Goal: Transaction & Acquisition: Purchase product/service

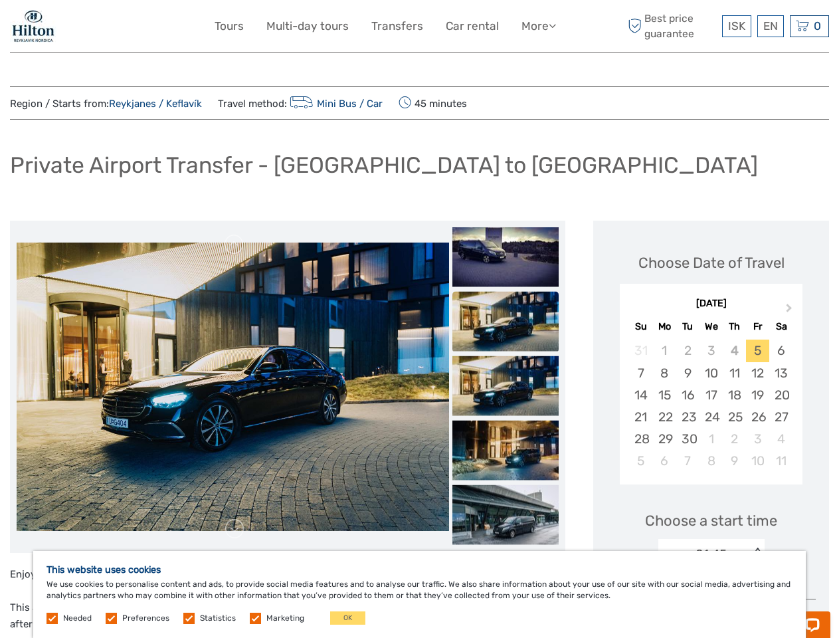
click at [538, 26] on link "More" at bounding box center [539, 26] width 35 height 19
click at [553, 25] on icon at bounding box center [552, 25] width 7 height 11
click at [736, 26] on span "ISK" at bounding box center [736, 25] width 17 height 13
click at [770, 26] on div "EN English Español Deutsch" at bounding box center [770, 26] width 27 height 22
click at [809, 26] on div "0 Items Total 0 ISK Checkout The shopping cart is empty." at bounding box center [809, 26] width 39 height 22
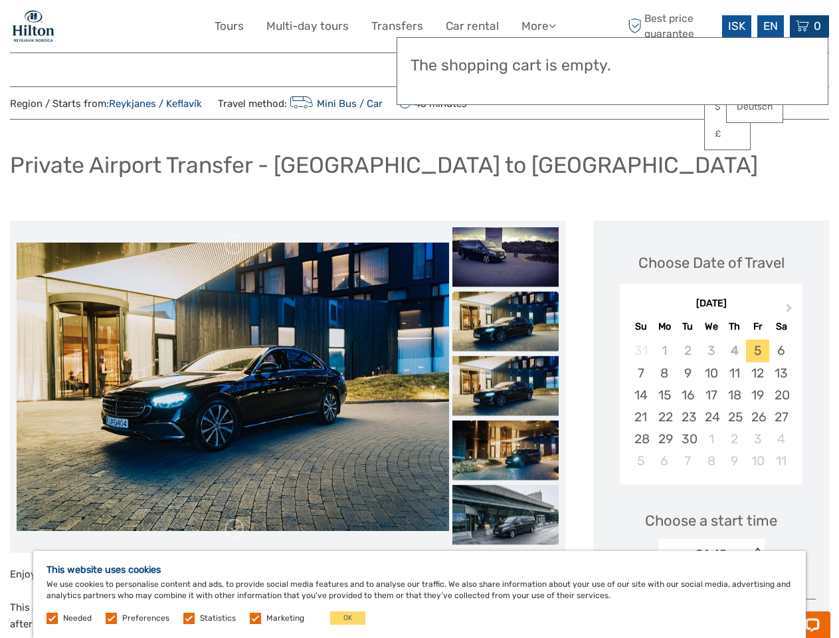
click at [233, 387] on img at bounding box center [233, 387] width 433 height 288
click at [235, 245] on link at bounding box center [234, 244] width 21 height 21
click at [235, 529] on link at bounding box center [234, 528] width 21 height 21
click at [506, 64] on h3 "The shopping cart is empty." at bounding box center [613, 65] width 404 height 19
